Goal: Transaction & Acquisition: Purchase product/service

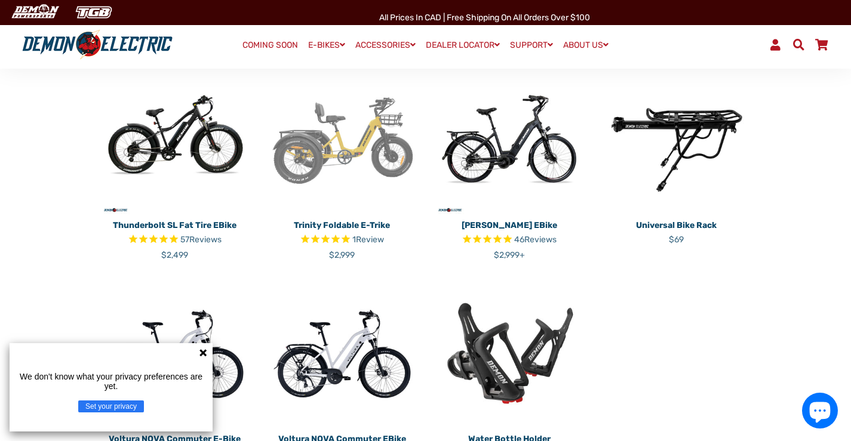
scroll to position [119, 0]
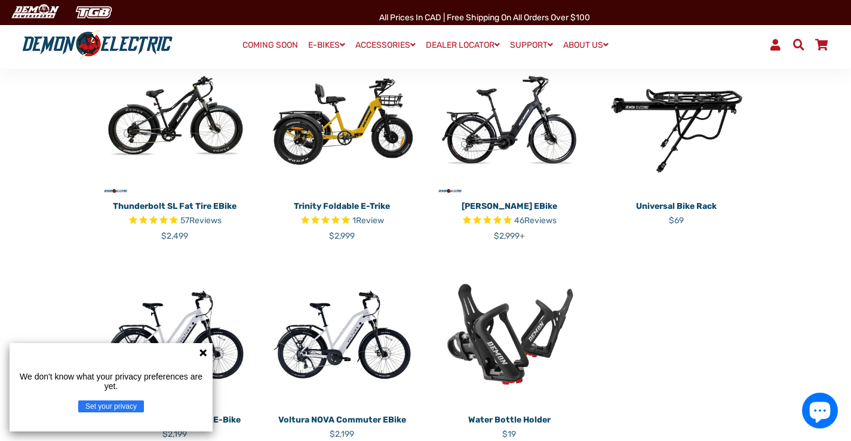
click at [376, 130] on img at bounding box center [341, 121] width 149 height 149
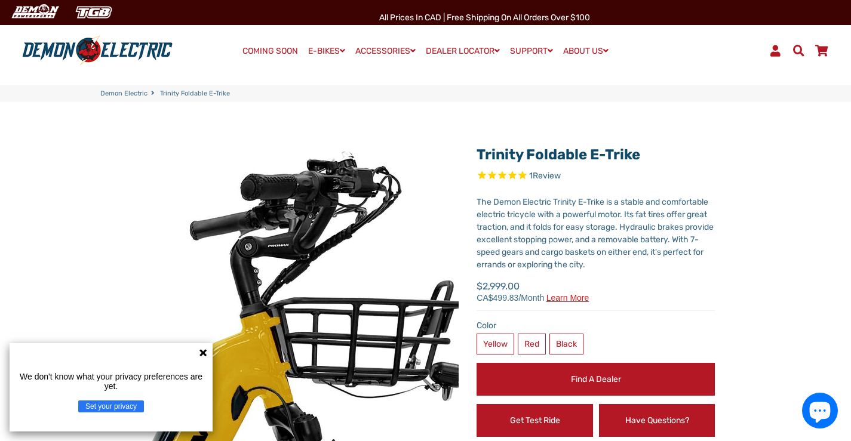
select select "******"
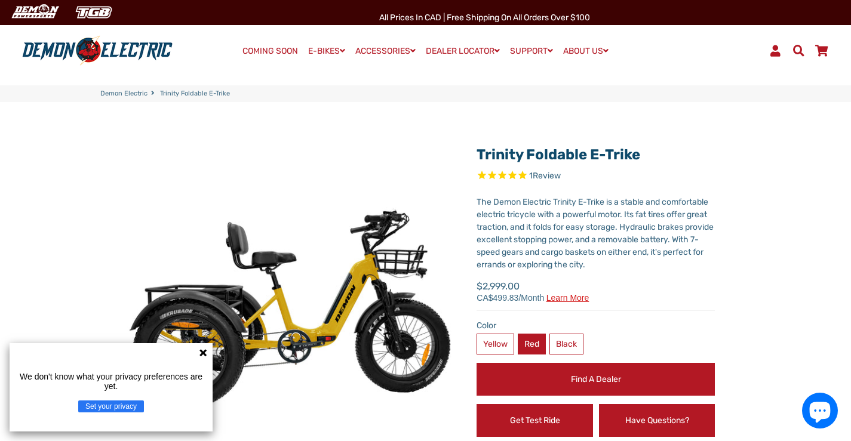
click at [533, 342] on label "Red" at bounding box center [532, 344] width 28 height 21
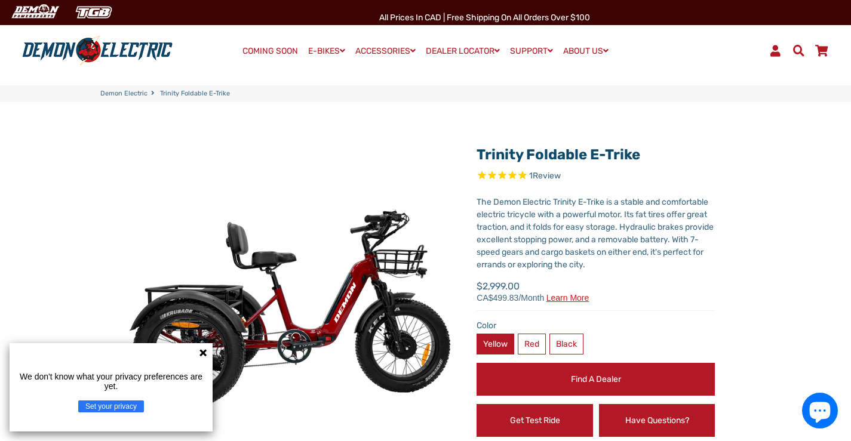
click at [510, 334] on label "Yellow" at bounding box center [495, 344] width 38 height 21
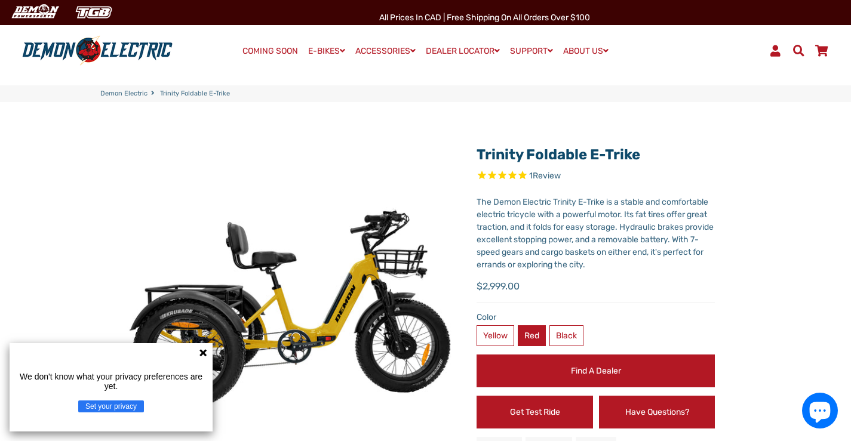
click at [524, 339] on label "Red" at bounding box center [532, 335] width 28 height 21
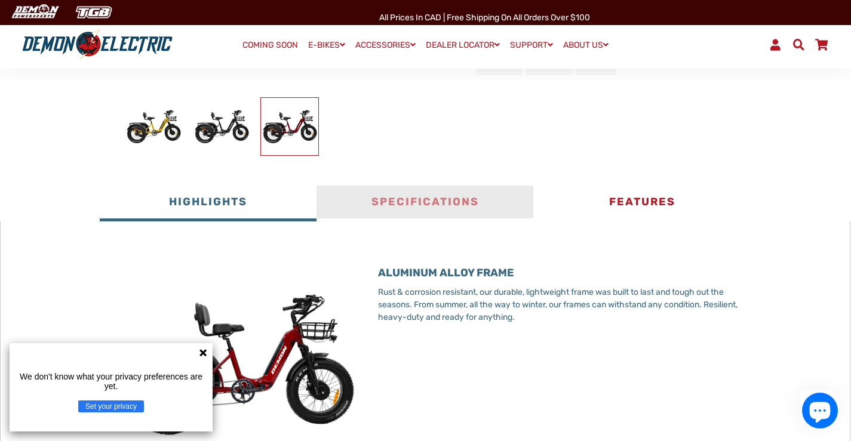
scroll to position [418, 0]
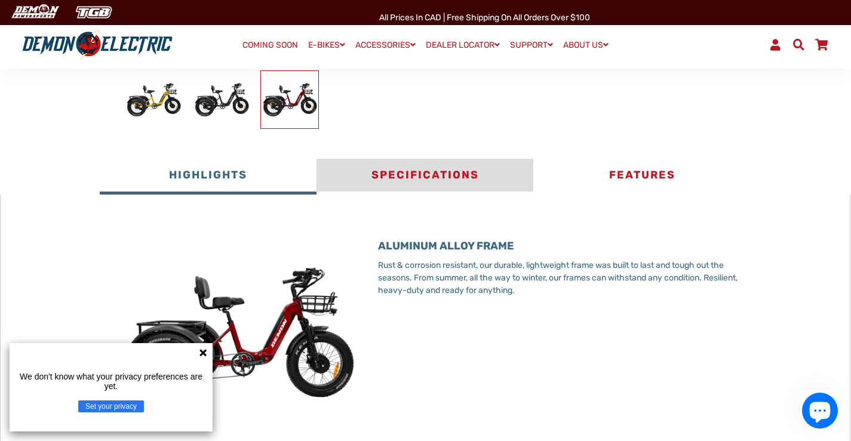
click at [430, 181] on button "Specifications" at bounding box center [424, 177] width 217 height 36
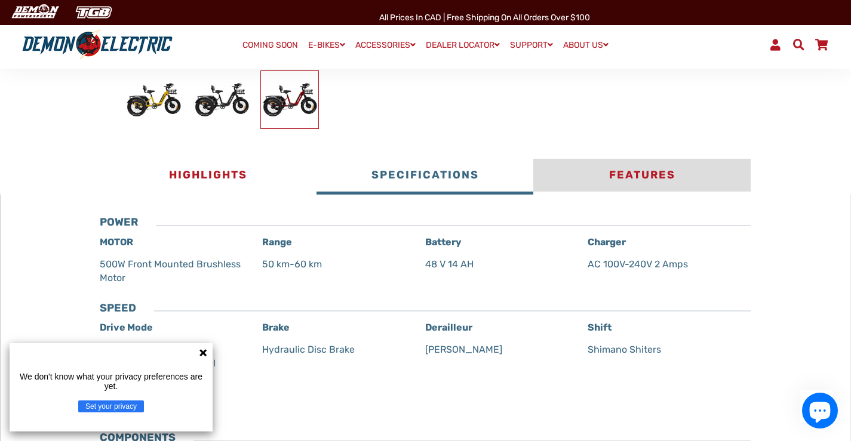
click at [640, 181] on button "Features" at bounding box center [641, 177] width 217 height 36
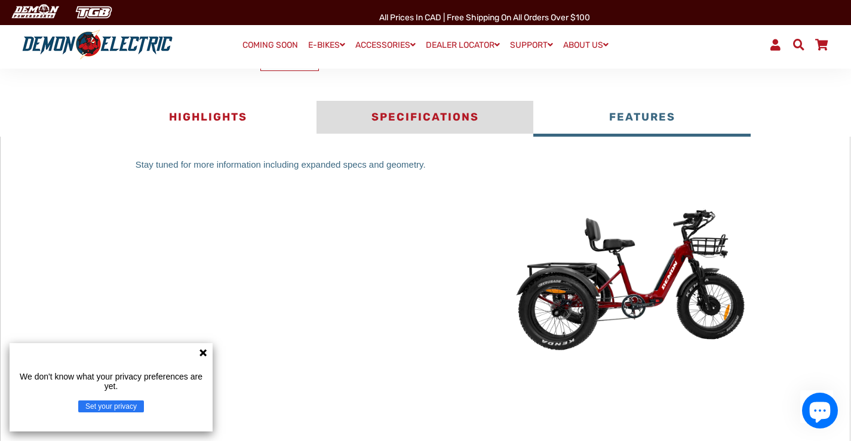
click at [441, 137] on button "Specifications" at bounding box center [424, 119] width 217 height 36
